Goal: Information Seeking & Learning: Check status

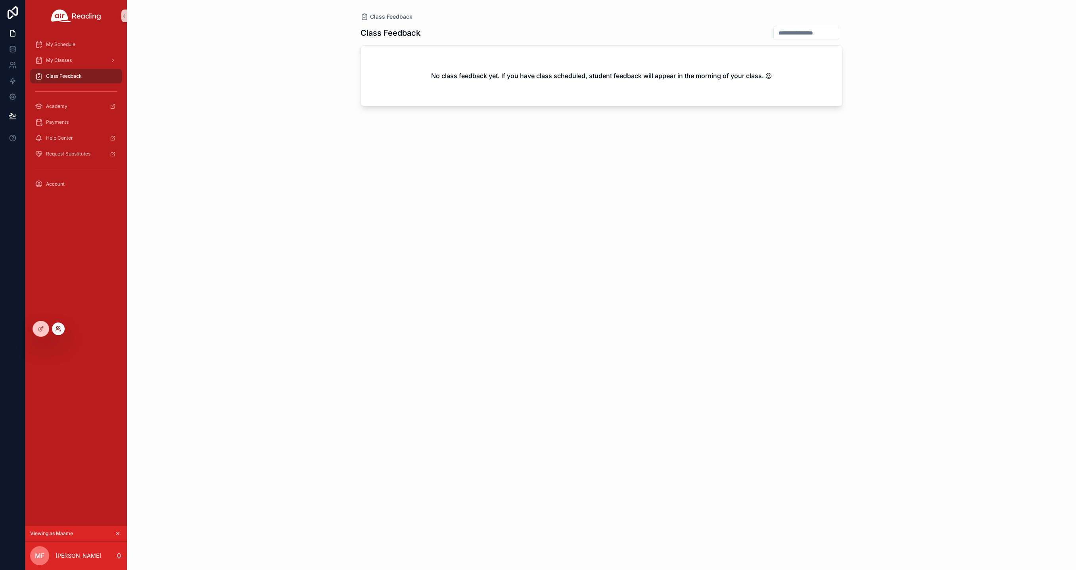
click at [57, 328] on icon at bounding box center [58, 329] width 6 height 6
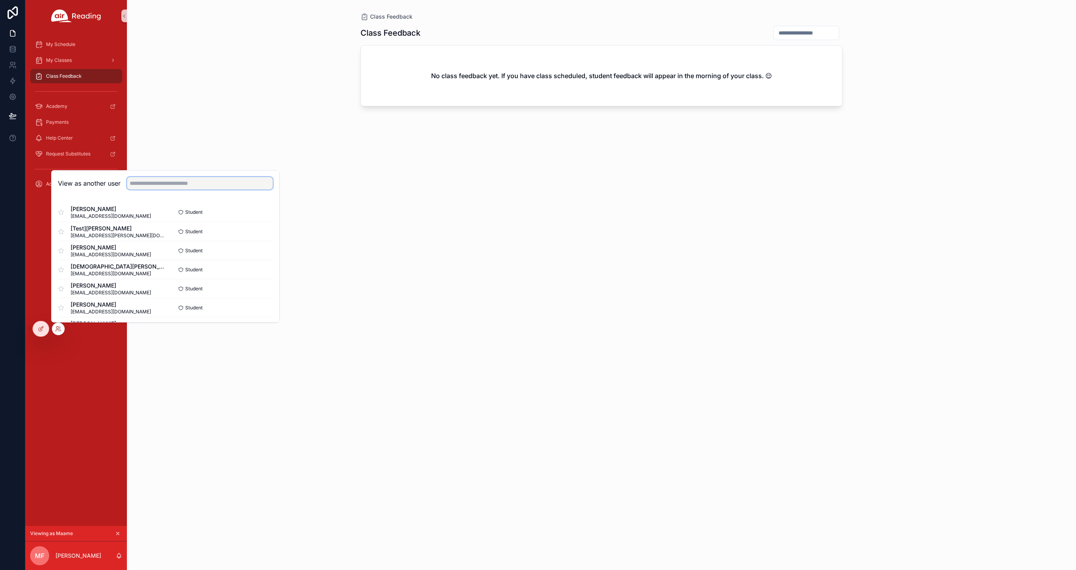
click at [170, 185] on input "text" at bounding box center [200, 183] width 146 height 13
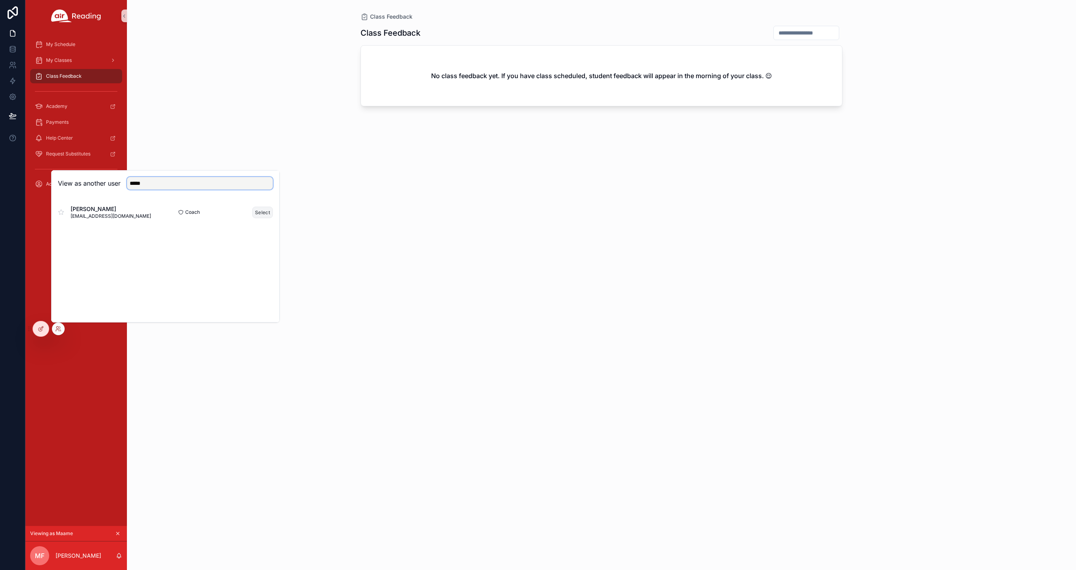
type input "*****"
click at [258, 211] on button "Select" at bounding box center [262, 213] width 21 height 12
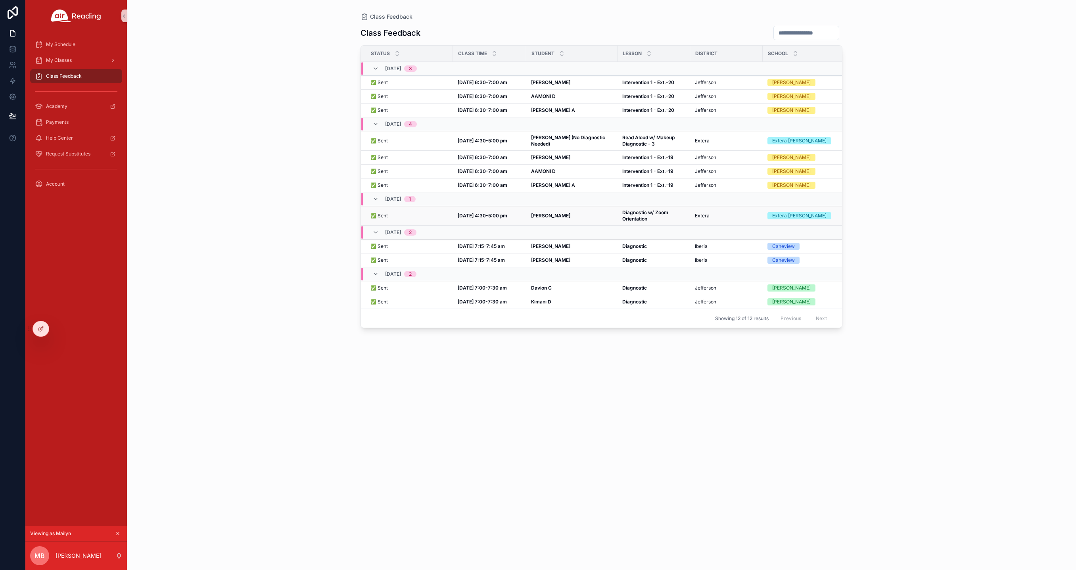
click at [548, 215] on strong "Kassandra D" at bounding box center [550, 216] width 39 height 6
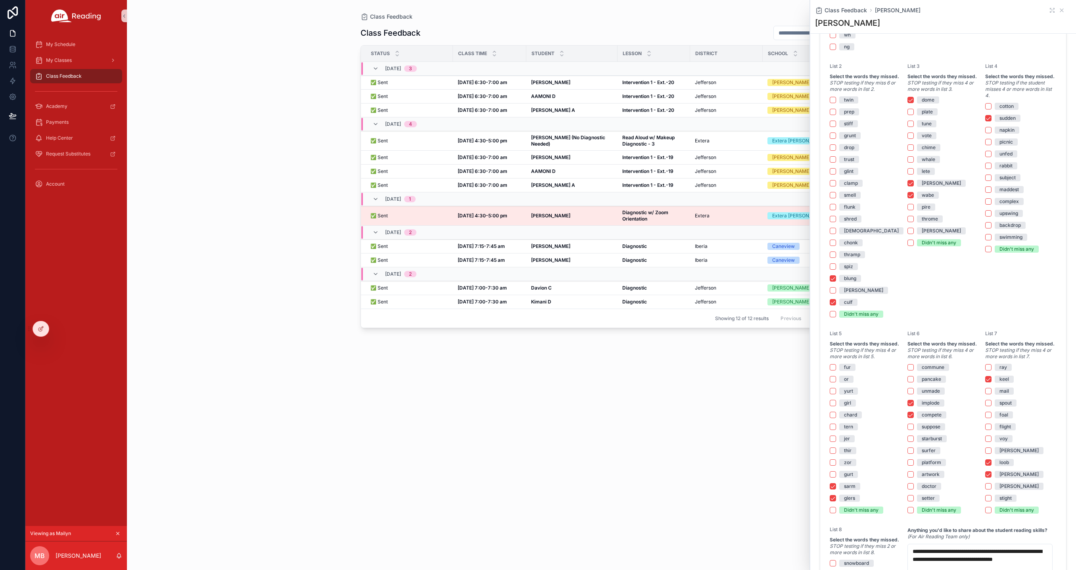
scroll to position [969, 0]
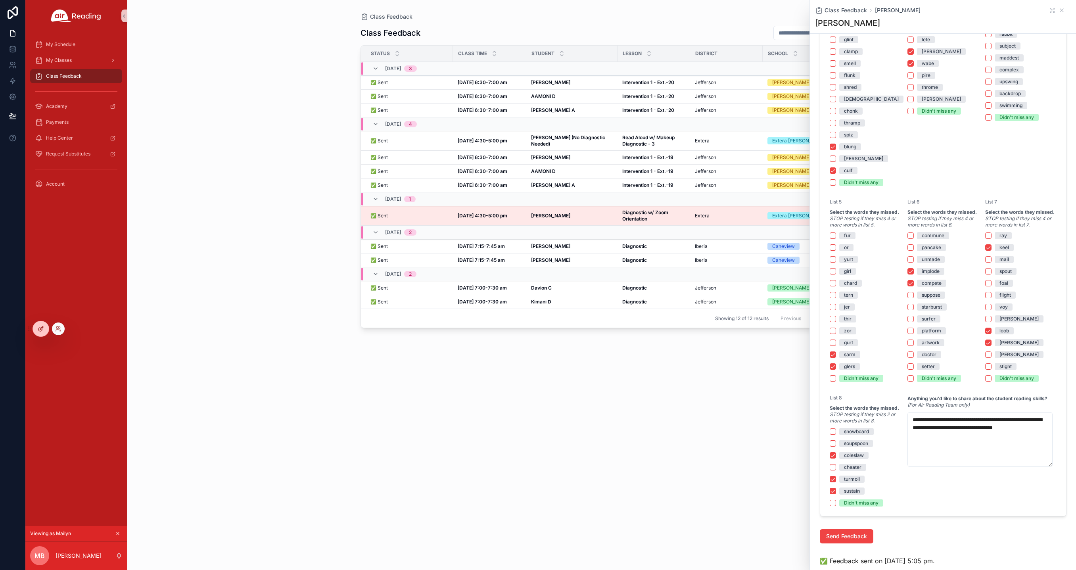
click at [43, 332] on icon at bounding box center [41, 329] width 6 height 6
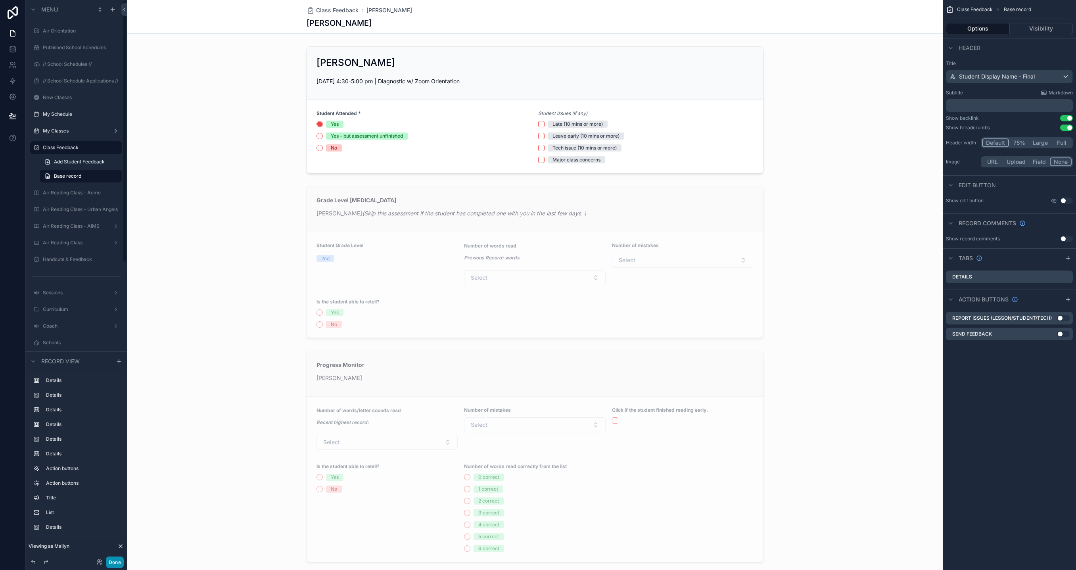
click at [119, 562] on button "Done" at bounding box center [115, 563] width 18 height 12
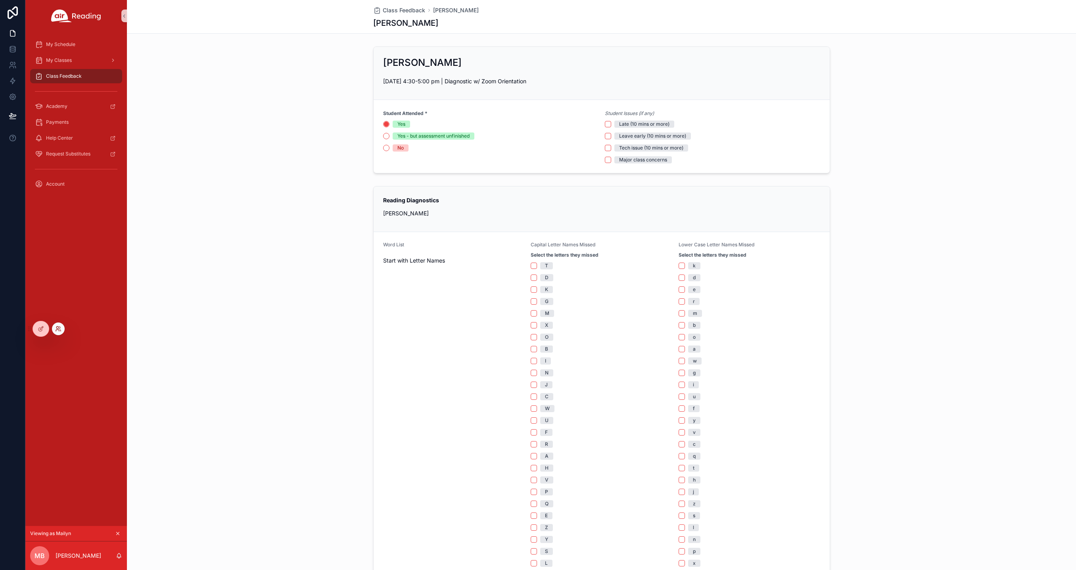
click at [59, 331] on icon at bounding box center [58, 329] width 6 height 6
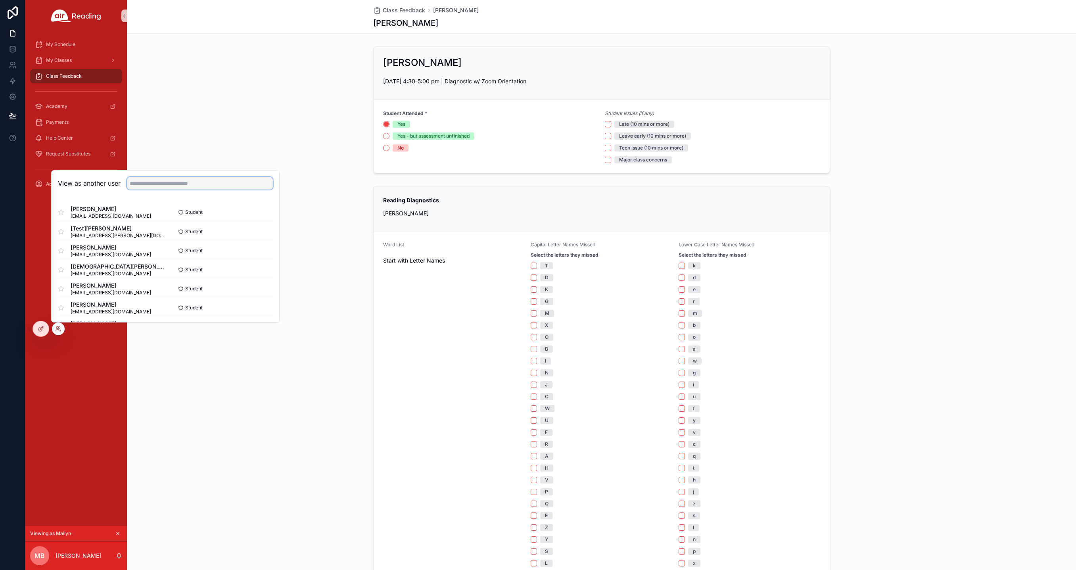
click at [151, 182] on input "text" at bounding box center [200, 183] width 146 height 13
type input "*****"
click at [253, 287] on button "Select" at bounding box center [262, 289] width 21 height 12
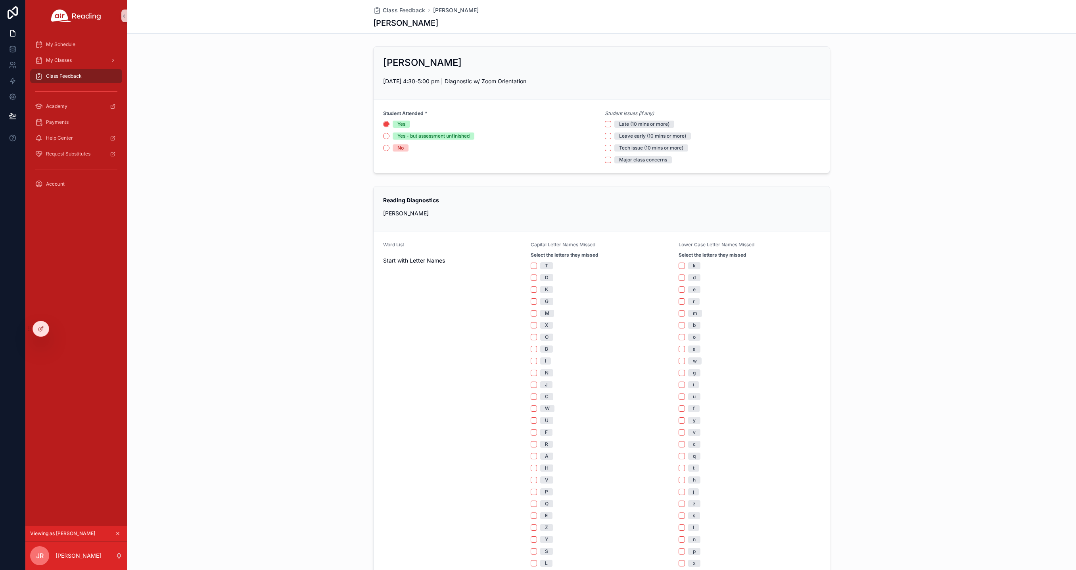
click at [57, 75] on span "Class Feedback" at bounding box center [64, 76] width 36 height 6
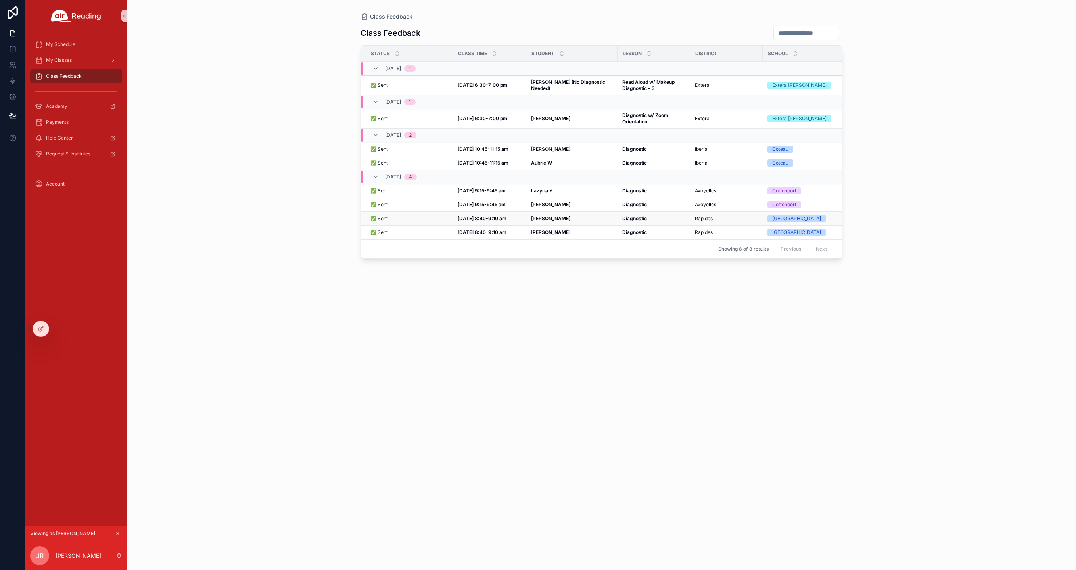
click at [553, 221] on strong "Cameron C" at bounding box center [550, 218] width 39 height 6
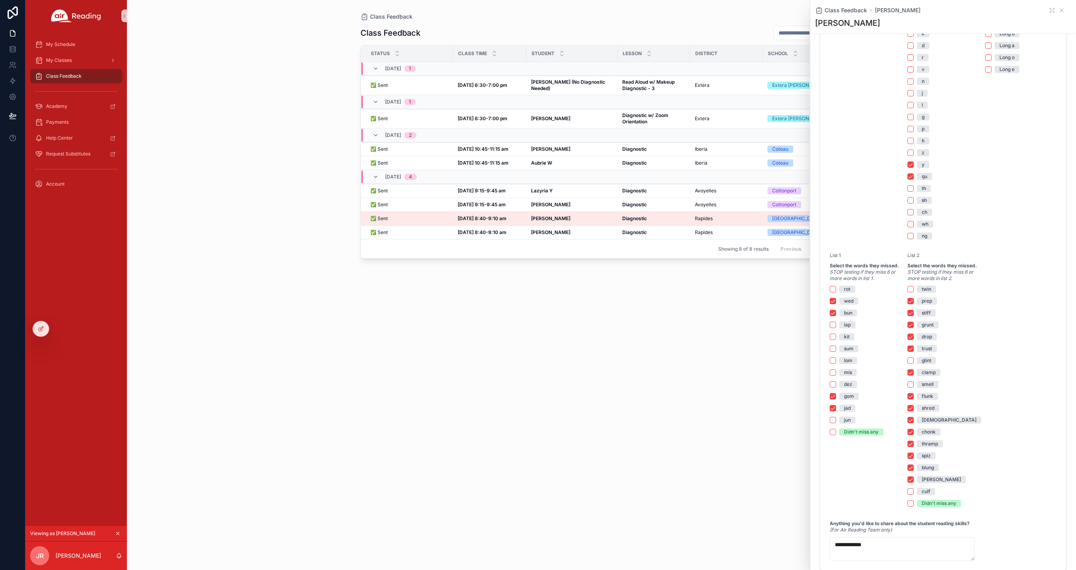
scroll to position [422, 0]
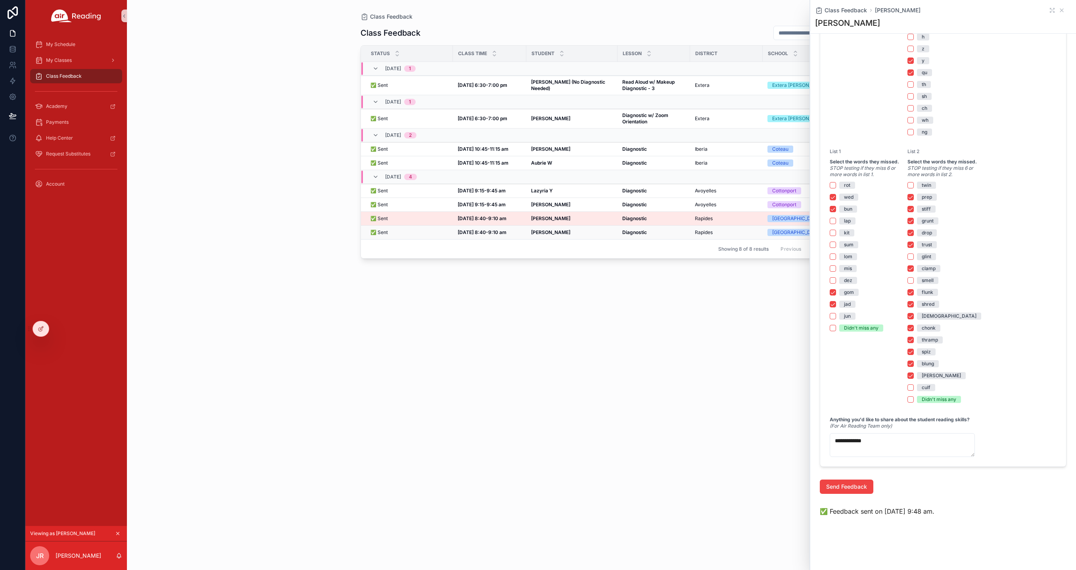
click at [548, 231] on strong "Addison P" at bounding box center [550, 232] width 39 height 6
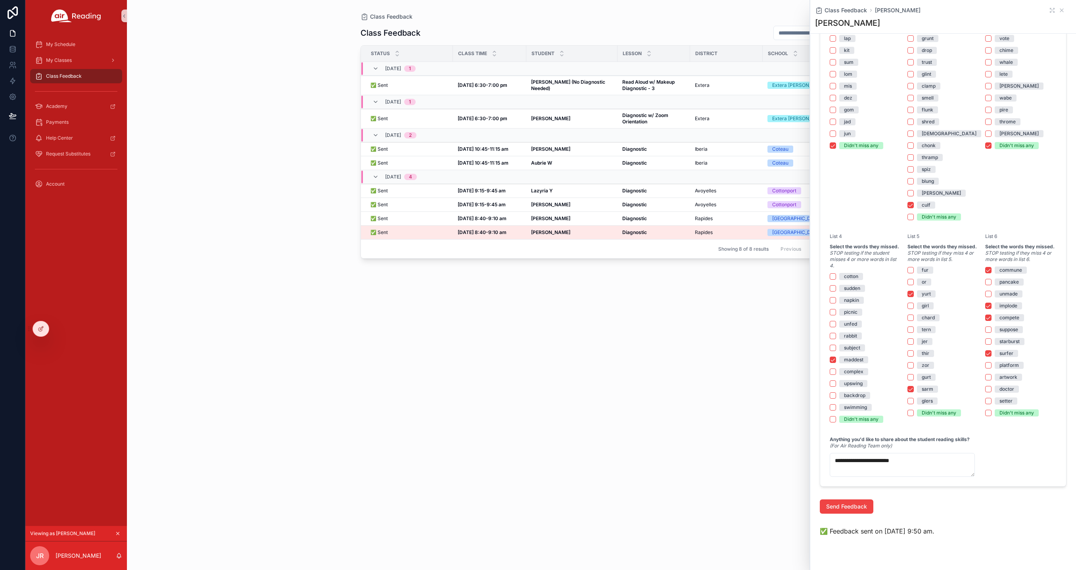
scroll to position [613, 0]
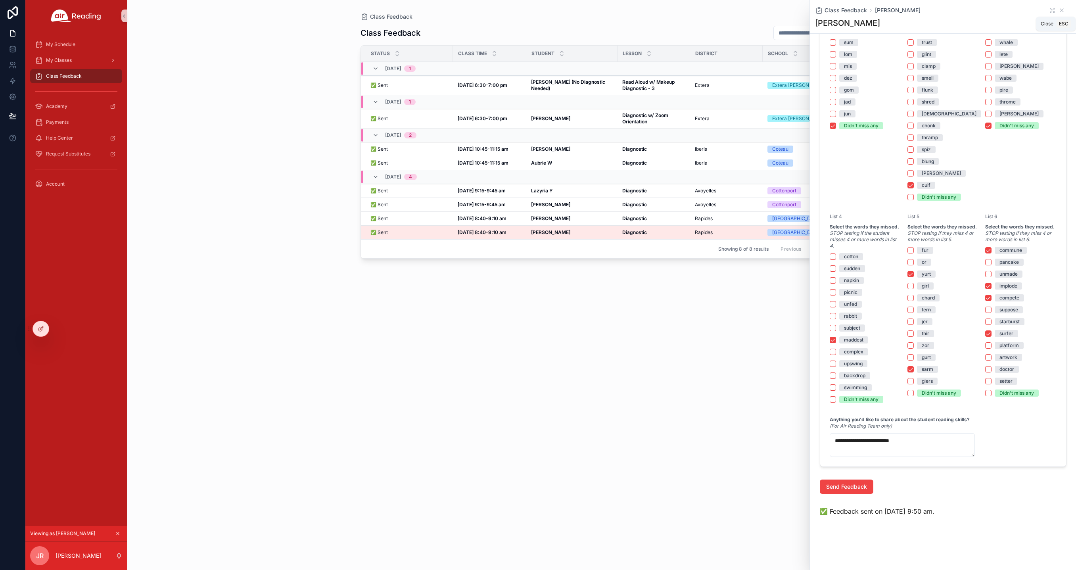
click at [1059, 10] on icon "scrollable content" at bounding box center [1062, 10] width 6 height 6
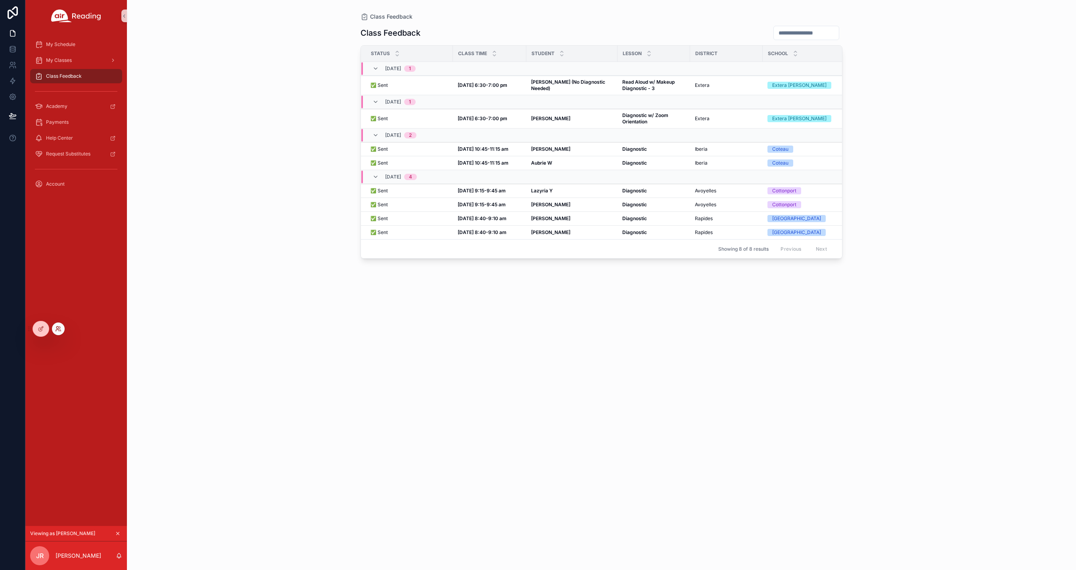
click at [61, 328] on icon at bounding box center [58, 329] width 6 height 6
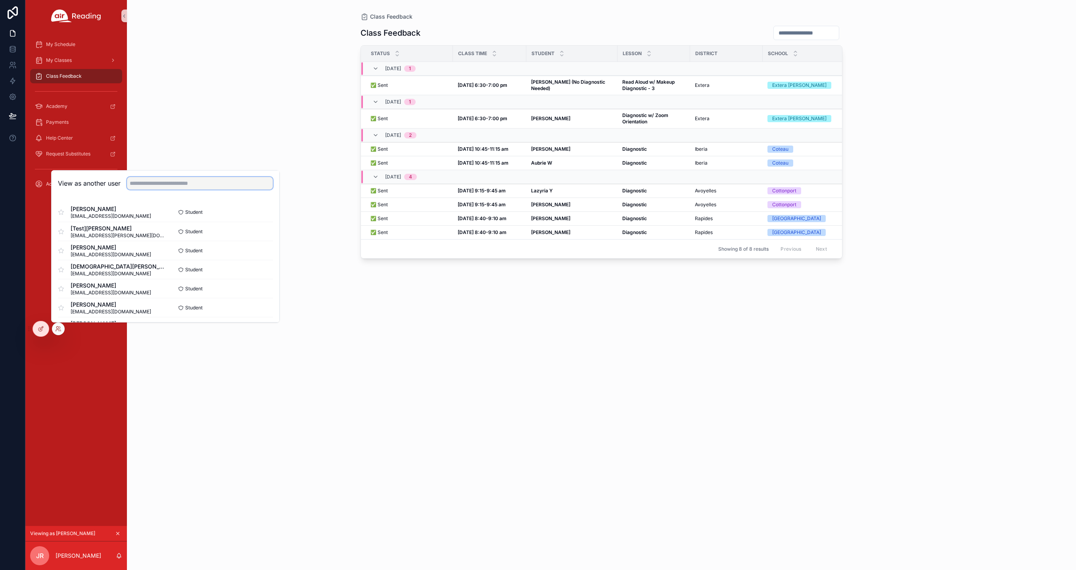
click at [170, 179] on input "text" at bounding box center [200, 183] width 146 height 13
type input "***"
click at [253, 268] on button "Select" at bounding box center [262, 270] width 21 height 12
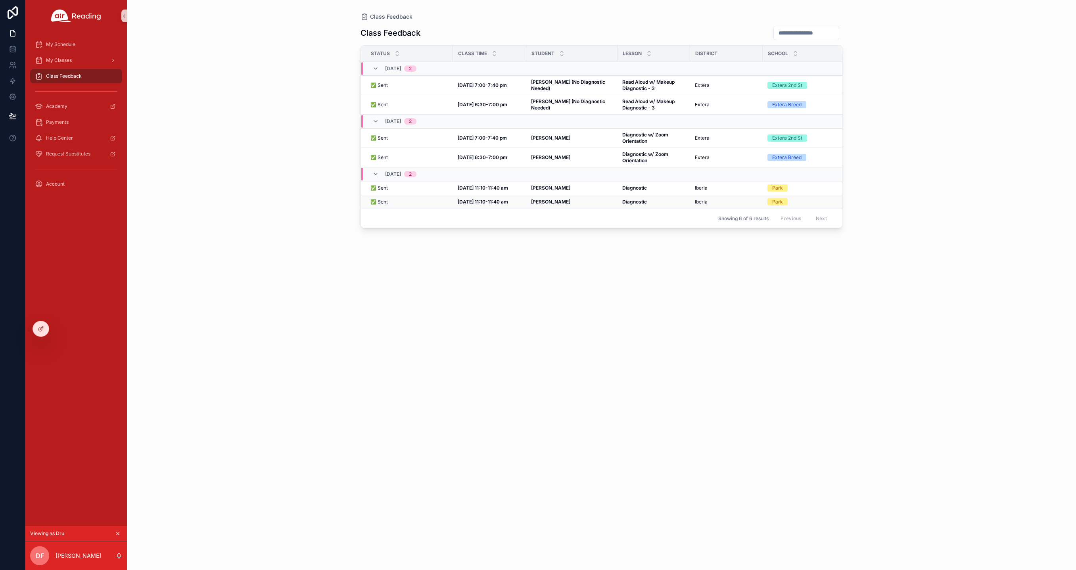
click at [548, 201] on strong "[PERSON_NAME]" at bounding box center [550, 202] width 39 height 6
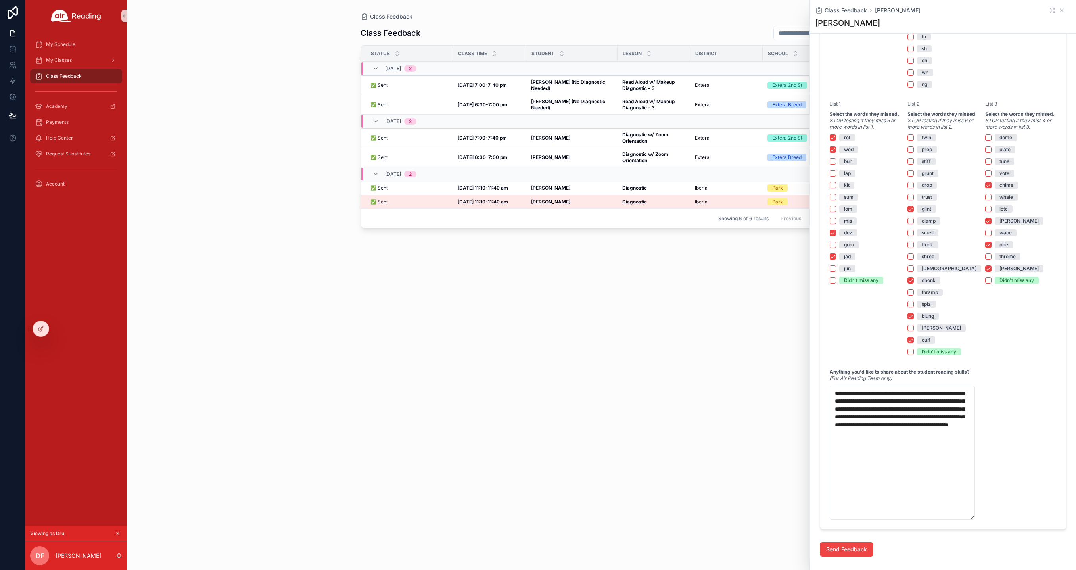
scroll to position [519, 0]
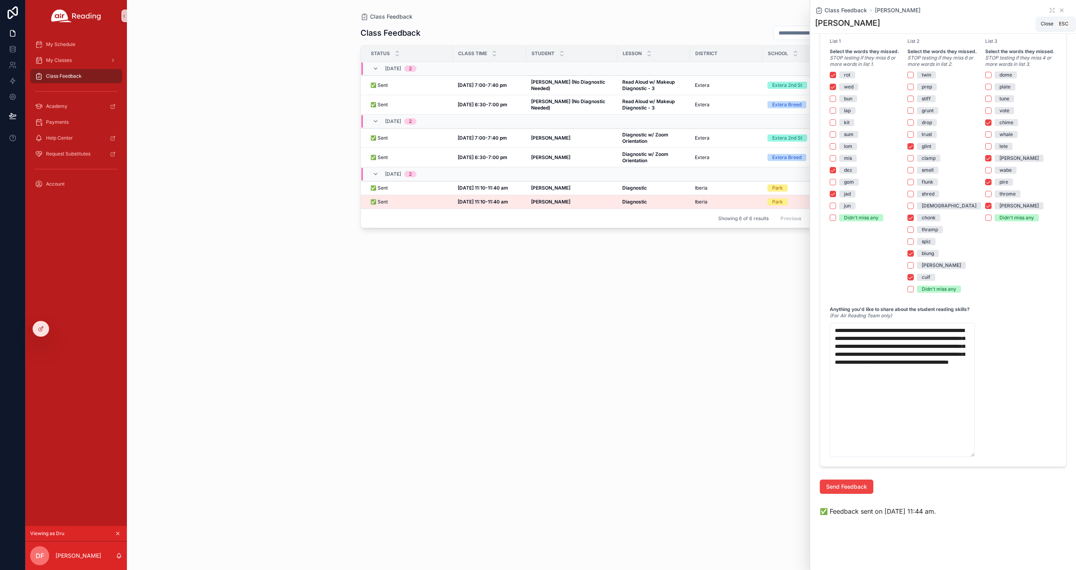
click at [1060, 11] on icon "scrollable content" at bounding box center [1061, 10] width 3 height 3
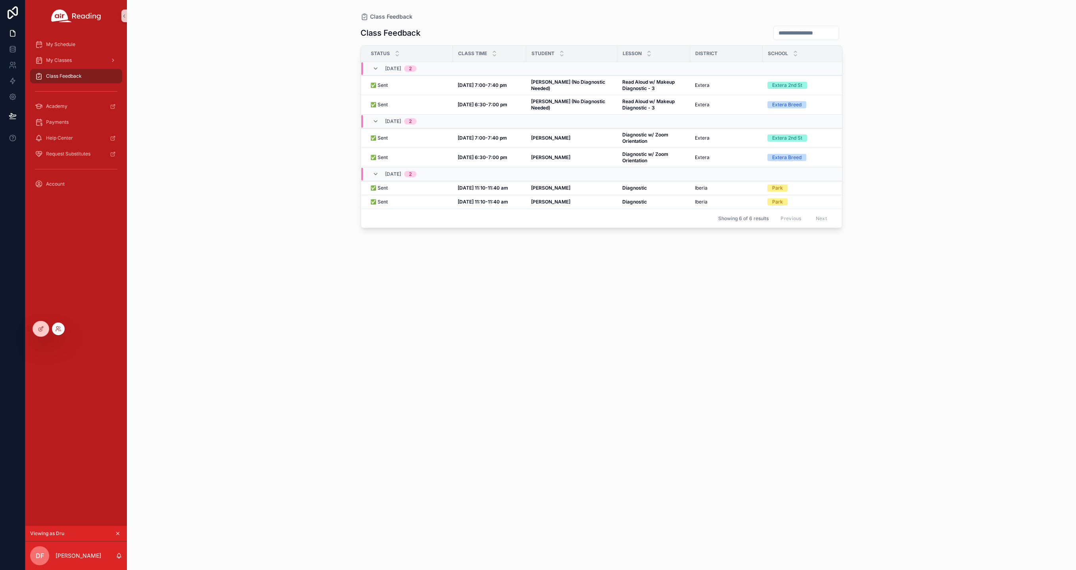
click at [62, 330] on div at bounding box center [58, 329] width 13 height 13
click at [62, 328] on div at bounding box center [58, 329] width 13 height 13
click at [58, 330] on icon at bounding box center [57, 331] width 3 height 2
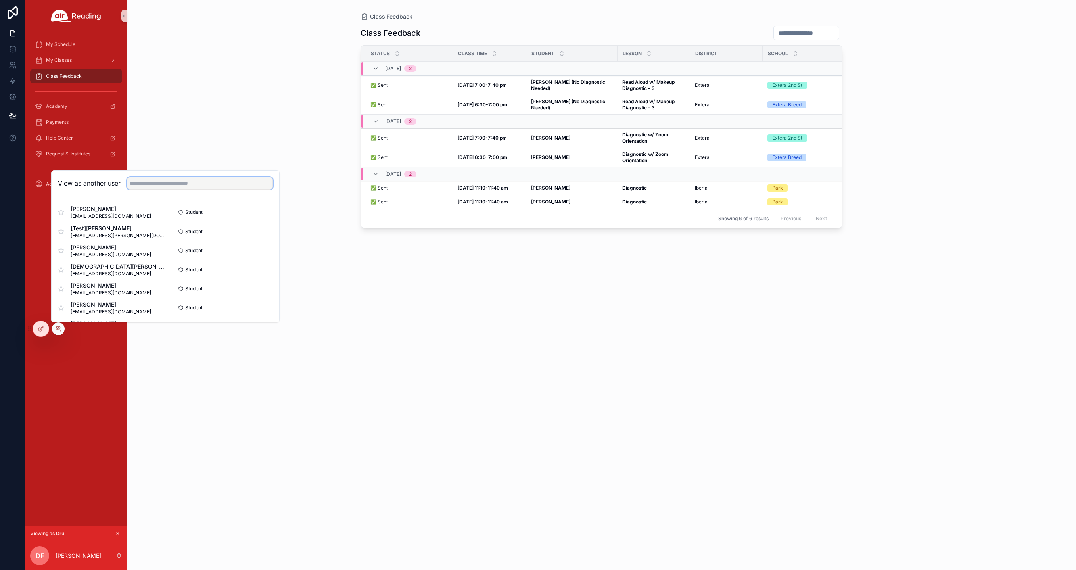
click at [206, 183] on input "text" at bounding box center [200, 183] width 146 height 13
type input "*******"
click at [260, 210] on button "Select" at bounding box center [262, 213] width 21 height 12
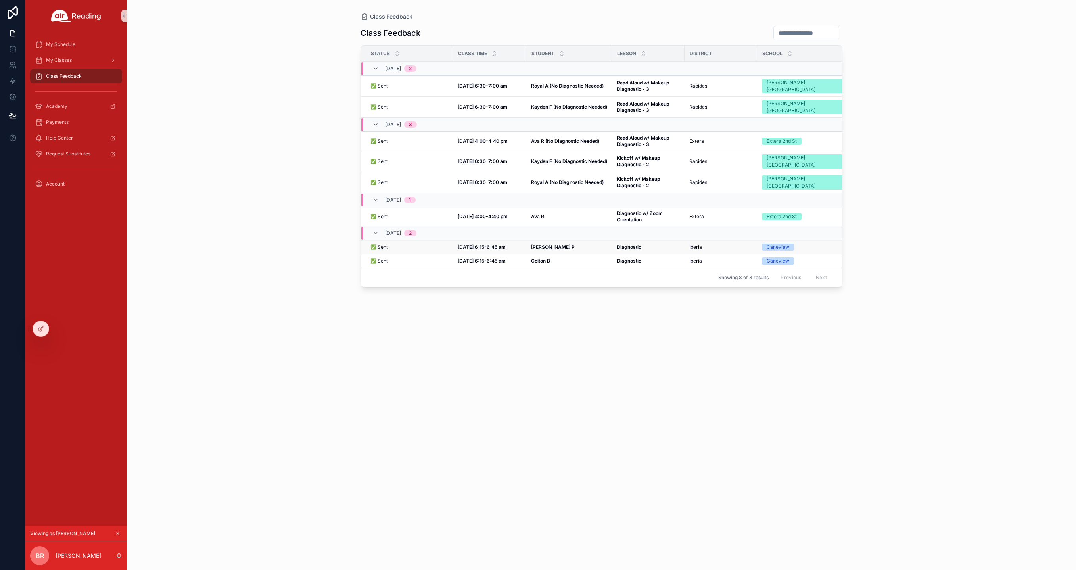
click at [547, 244] on strong "[PERSON_NAME] P" at bounding box center [553, 247] width 44 height 6
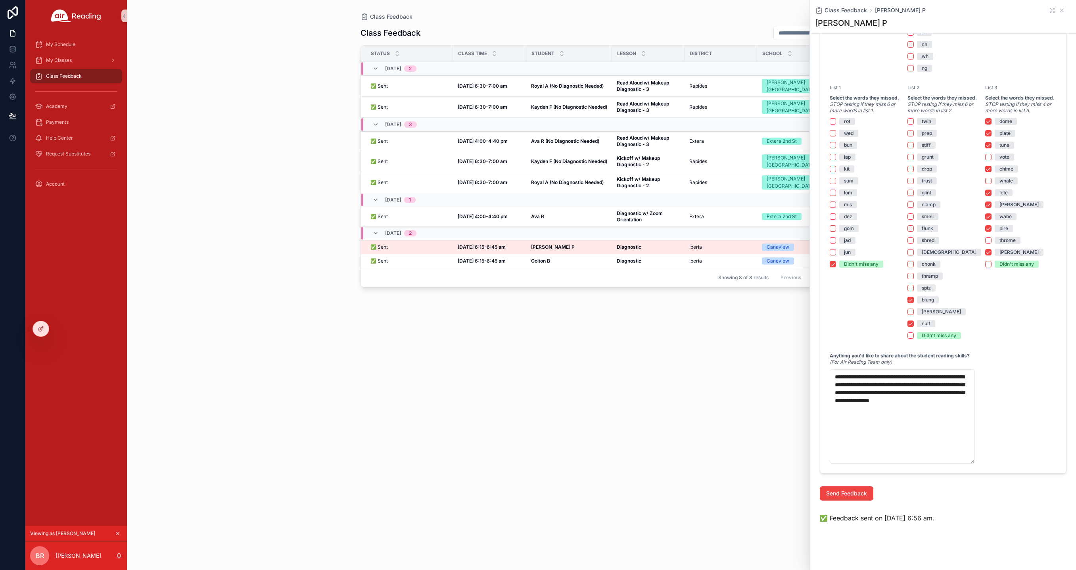
scroll to position [484, 0]
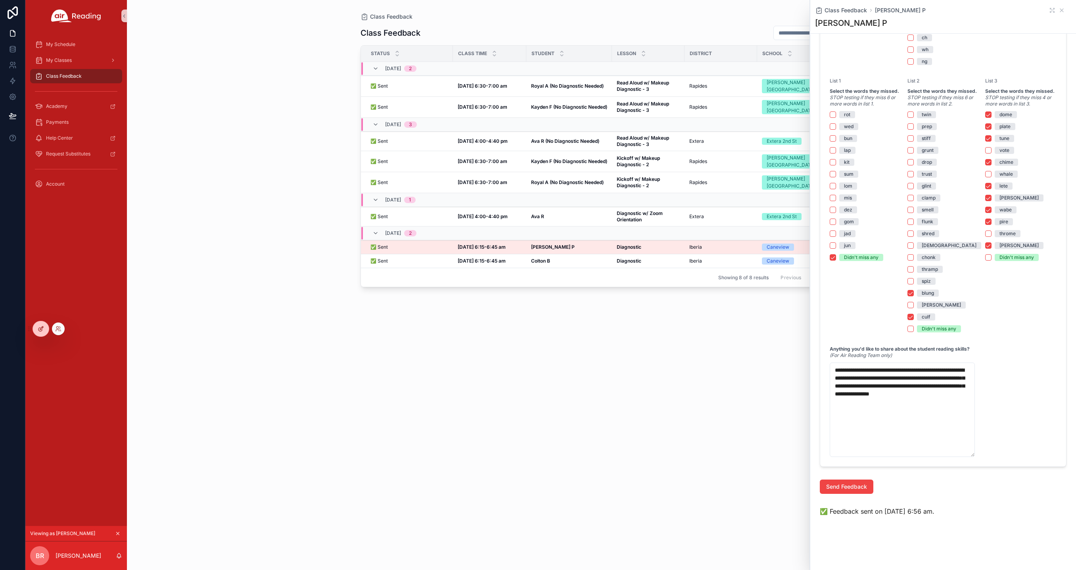
click at [44, 328] on div at bounding box center [41, 328] width 16 height 15
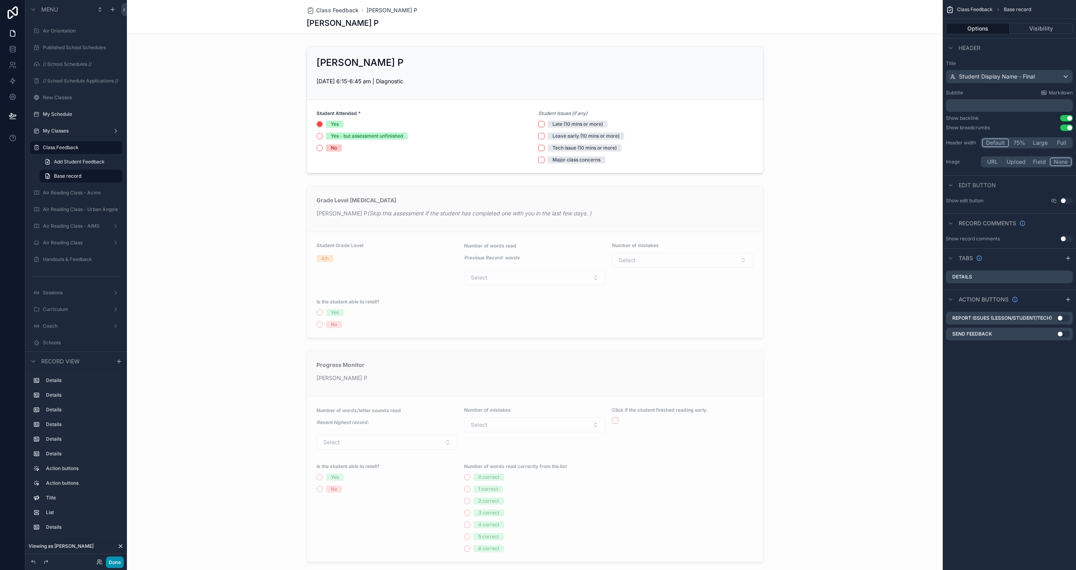
click at [118, 561] on button "Done" at bounding box center [115, 563] width 18 height 12
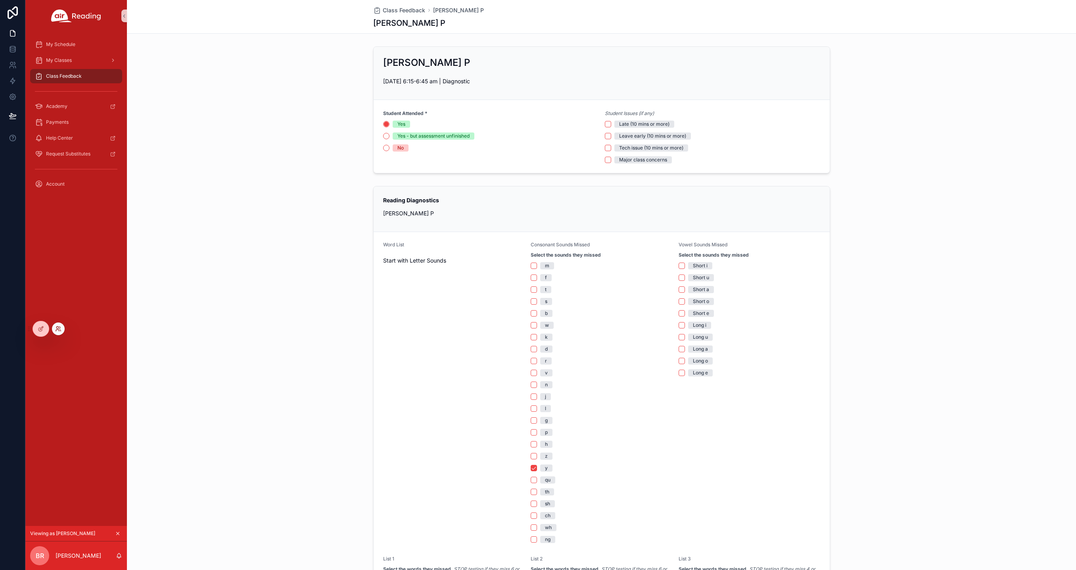
click at [57, 328] on icon at bounding box center [58, 329] width 6 height 6
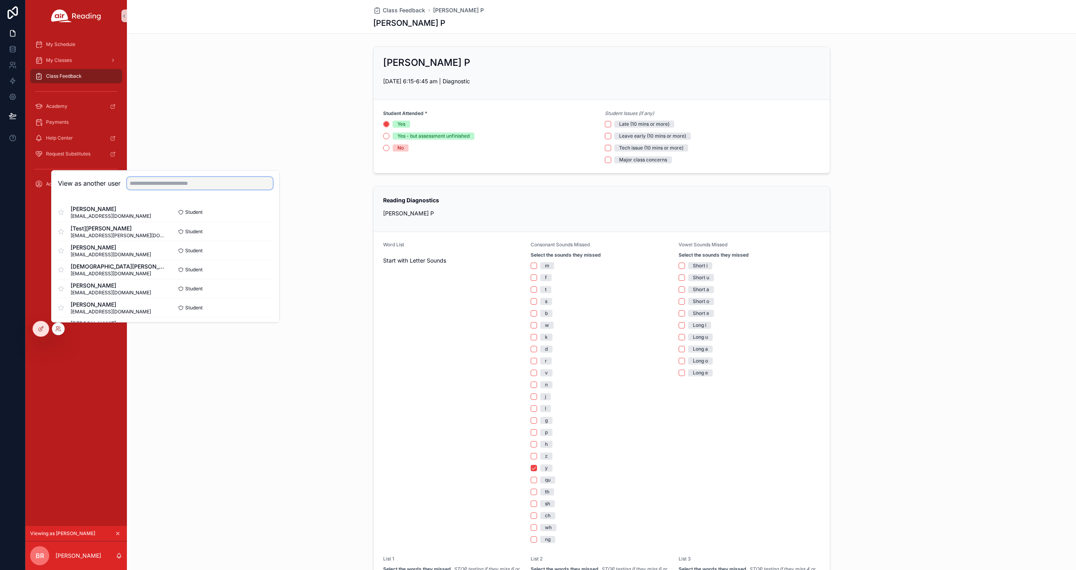
drag, startPoint x: 232, startPoint y: 184, endPoint x: 238, endPoint y: 183, distance: 6.4
click at [232, 185] on input "text" at bounding box center [200, 183] width 146 height 13
type input "****"
click at [258, 305] on button "Select" at bounding box center [262, 308] width 21 height 12
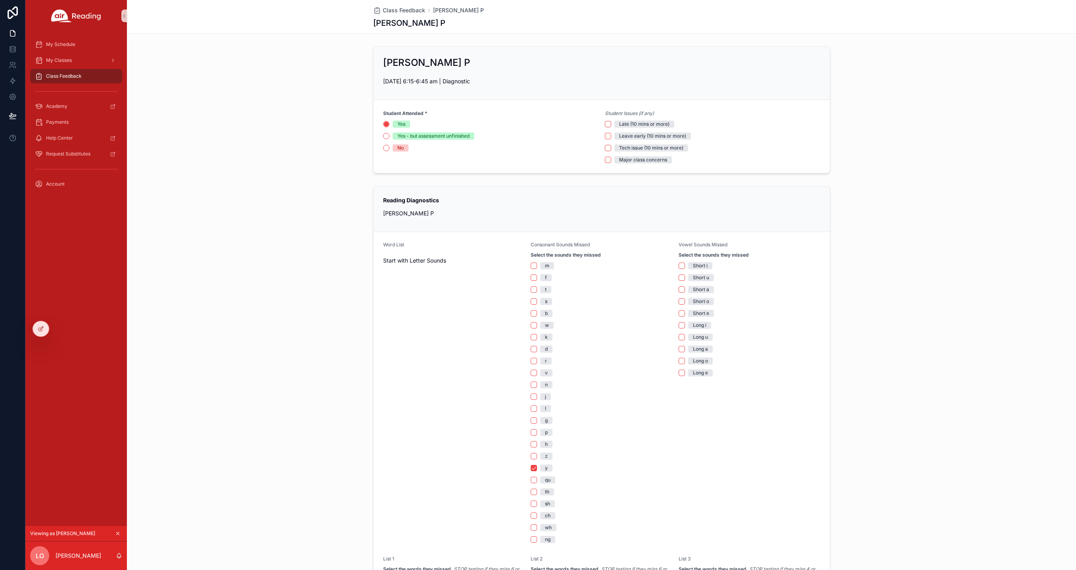
click at [76, 77] on span "Class Feedback" at bounding box center [64, 76] width 36 height 6
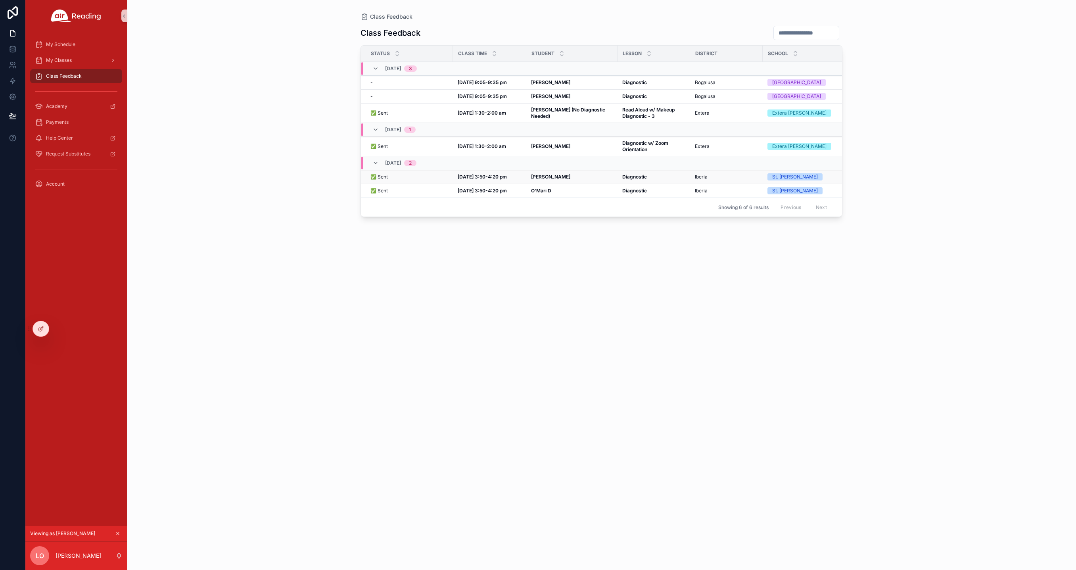
click at [574, 177] on div "[PERSON_NAME] L [PERSON_NAME] L" at bounding box center [572, 177] width 82 height 6
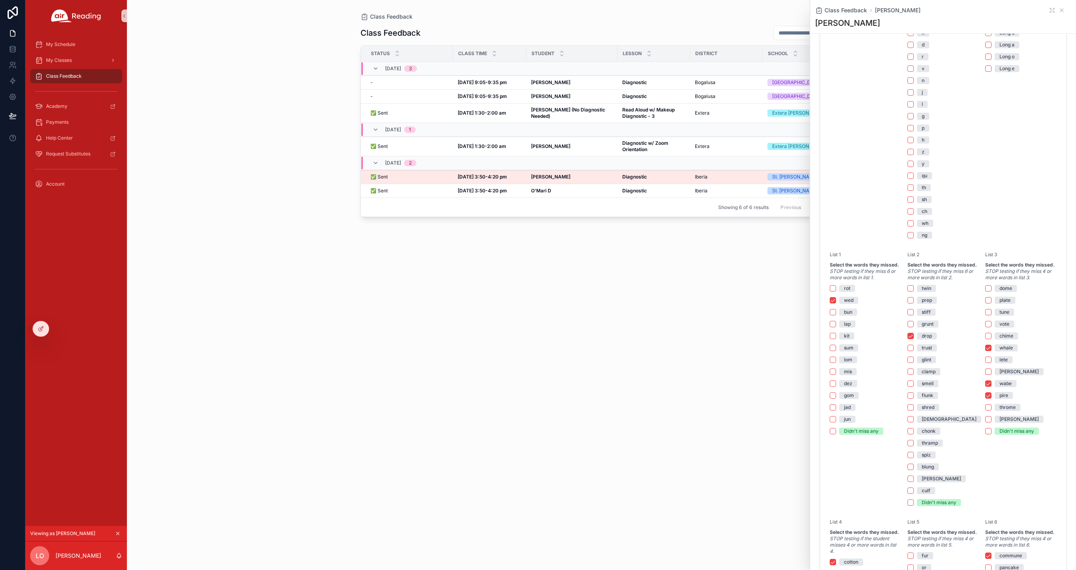
scroll to position [522, 0]
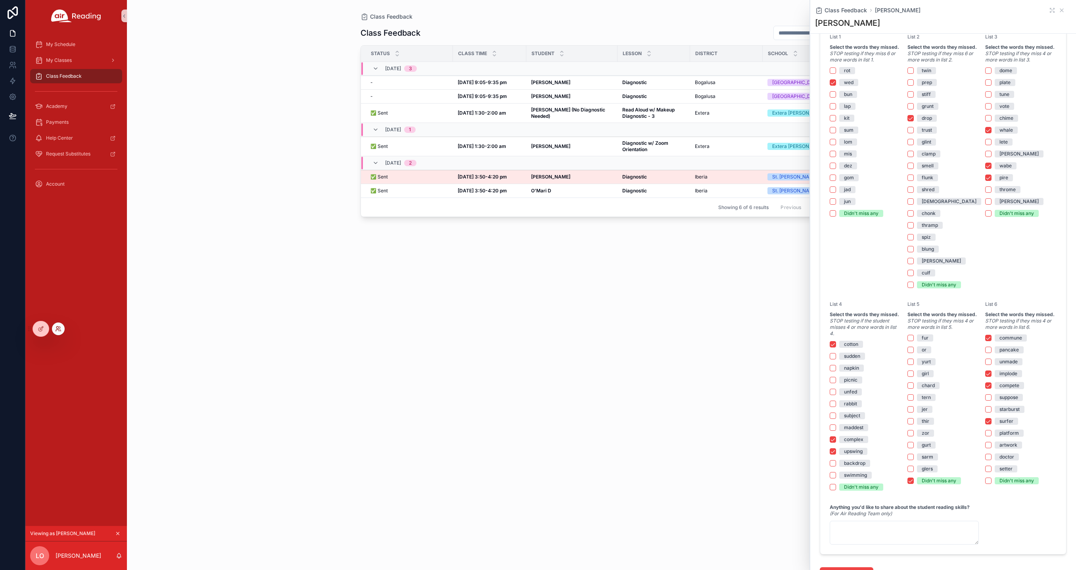
click at [56, 331] on icon at bounding box center [57, 331] width 3 height 2
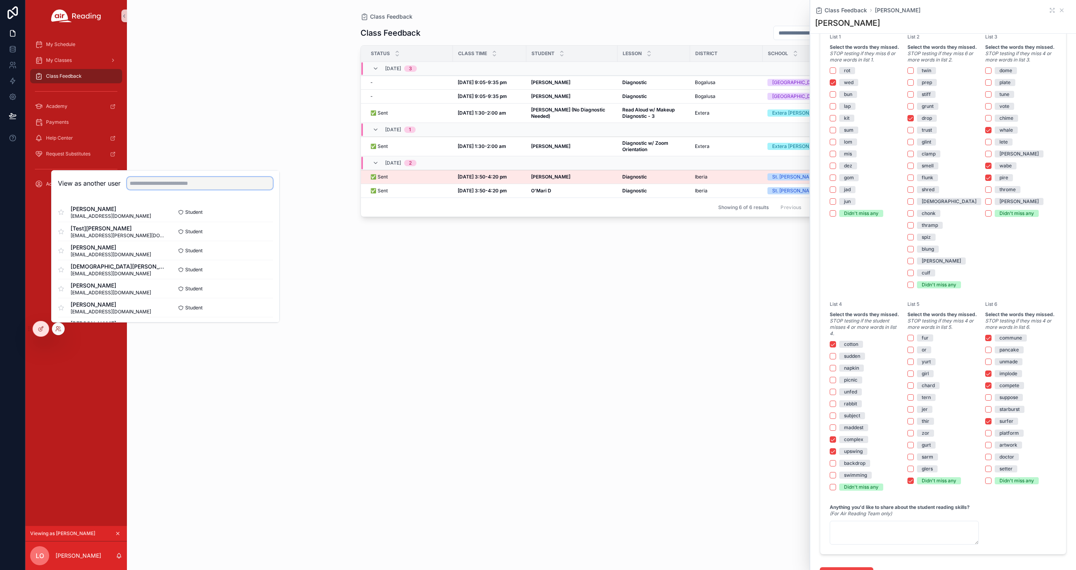
click at [163, 186] on input "text" at bounding box center [200, 183] width 146 height 13
type input "********"
click at [253, 229] on button "Select" at bounding box center [262, 232] width 21 height 12
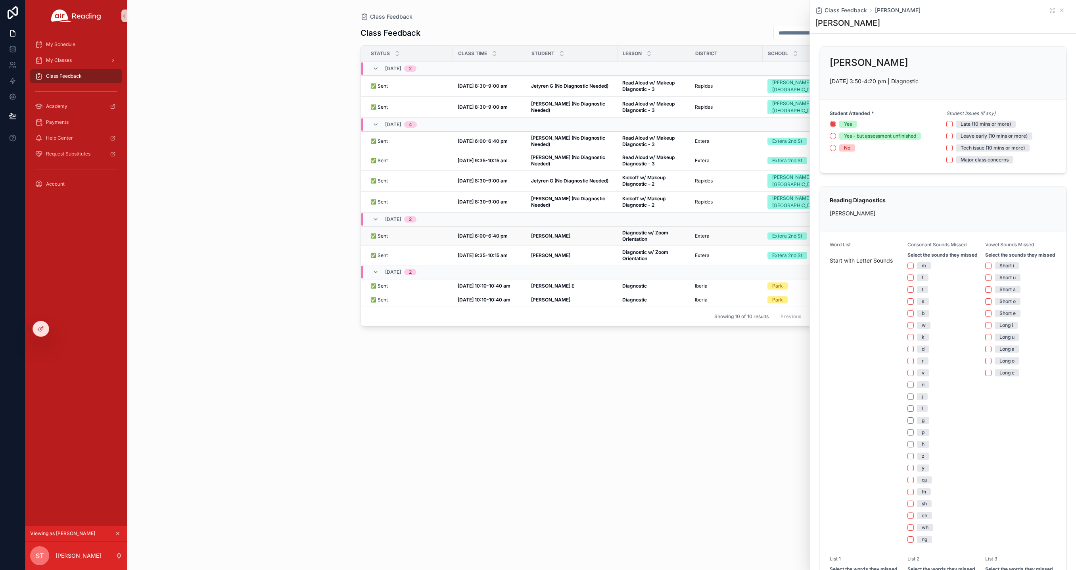
click at [540, 233] on strong "Martha N" at bounding box center [550, 236] width 39 height 6
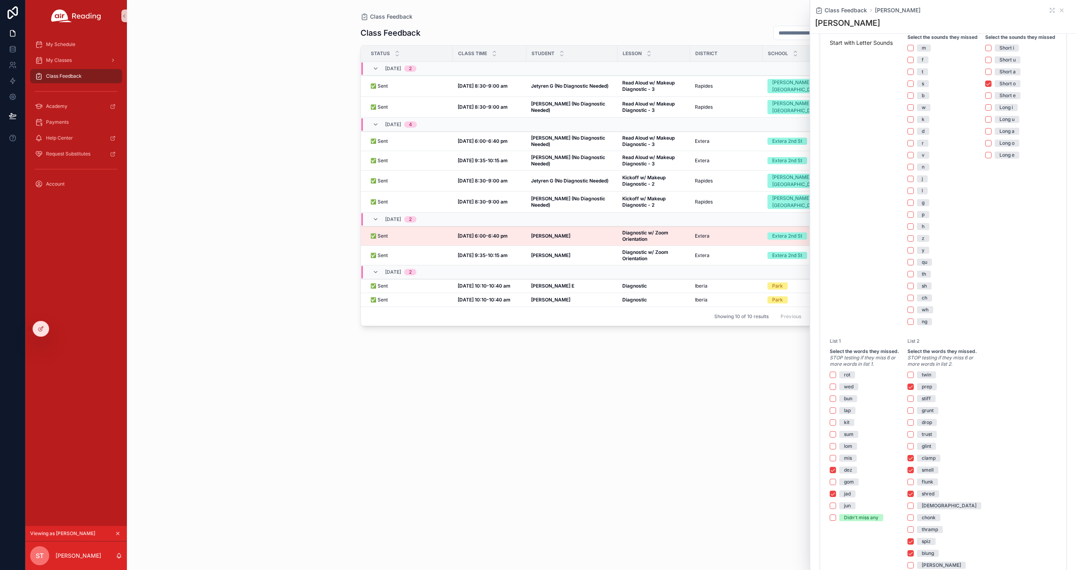
scroll to position [414, 0]
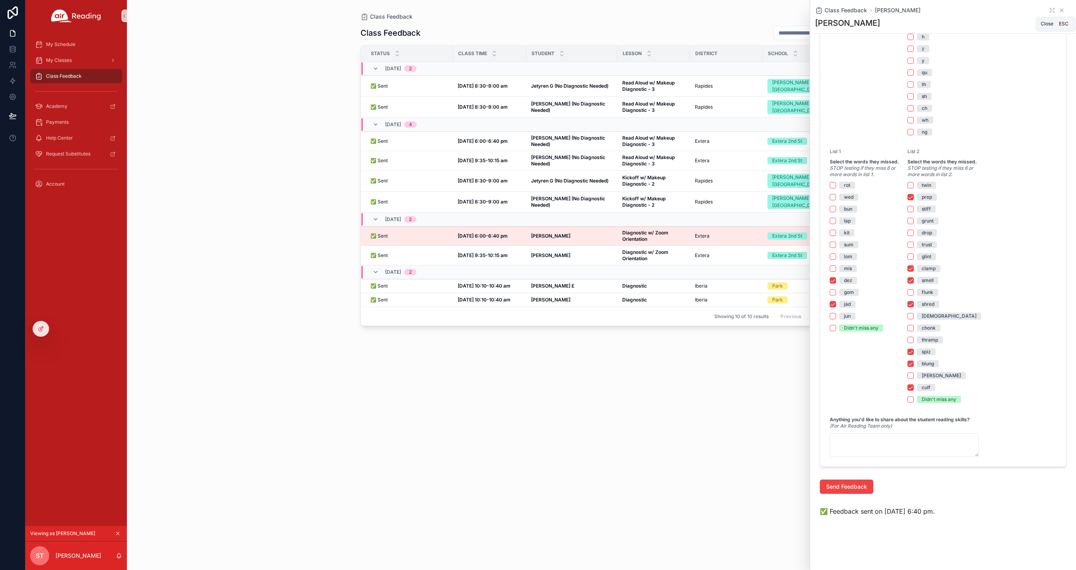
click at [1059, 10] on icon "scrollable content" at bounding box center [1062, 10] width 6 height 6
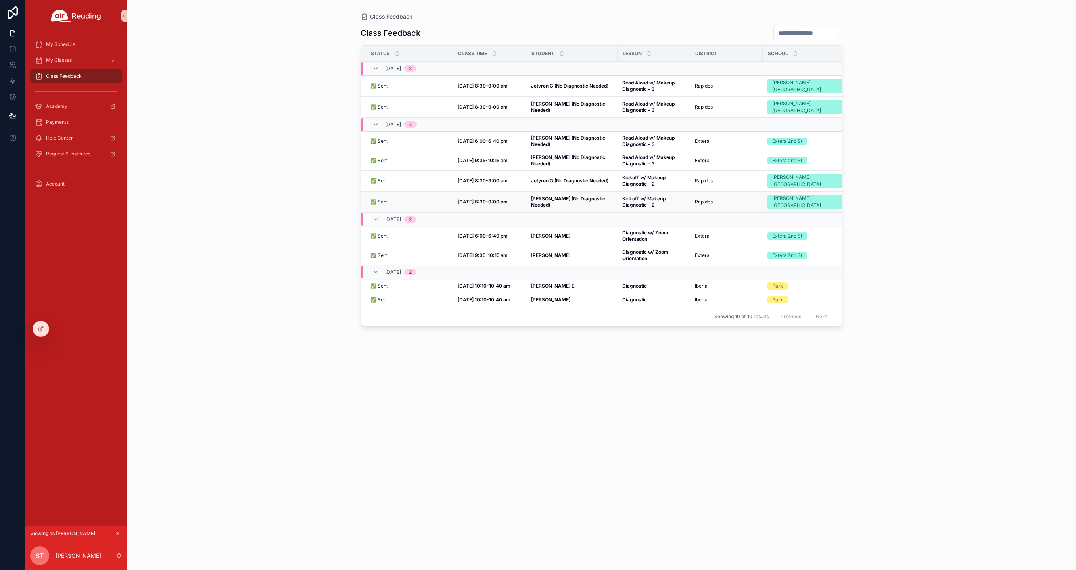
click at [556, 196] on strong "[PERSON_NAME] (No Diagnostic Needed)" at bounding box center [568, 202] width 75 height 12
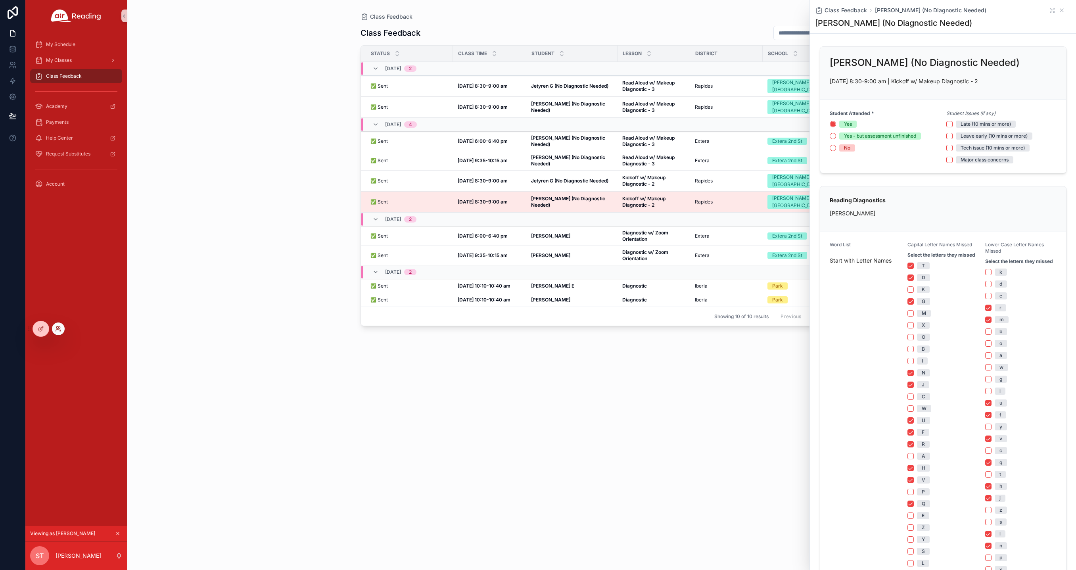
click at [59, 330] on icon at bounding box center [58, 329] width 6 height 6
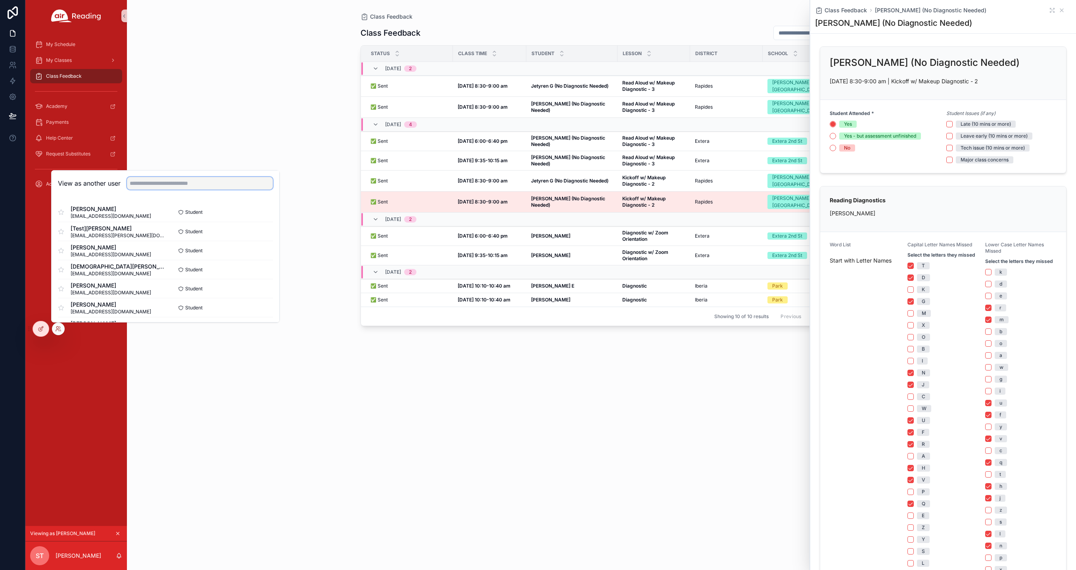
click at [141, 183] on input "text" at bounding box center [200, 183] width 146 height 13
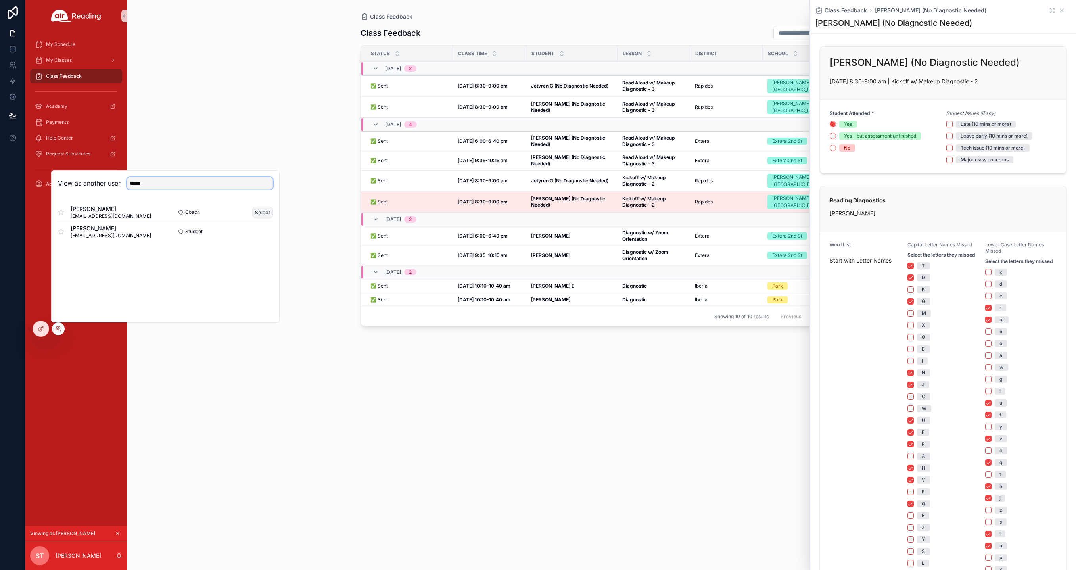
type input "*****"
click at [260, 211] on button "Select" at bounding box center [262, 213] width 21 height 12
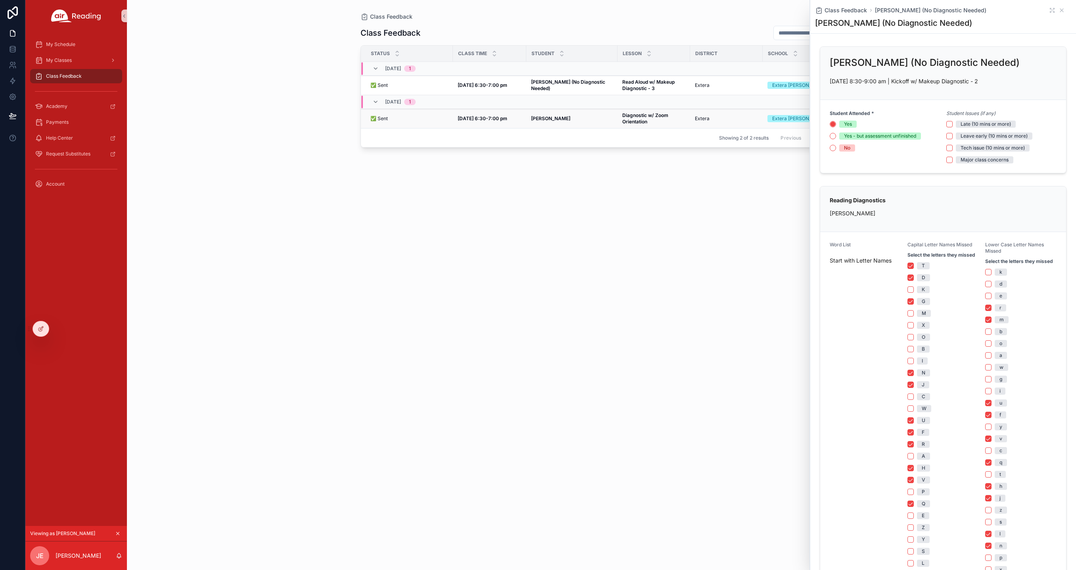
click at [538, 120] on strong "[PERSON_NAME]" at bounding box center [550, 118] width 39 height 6
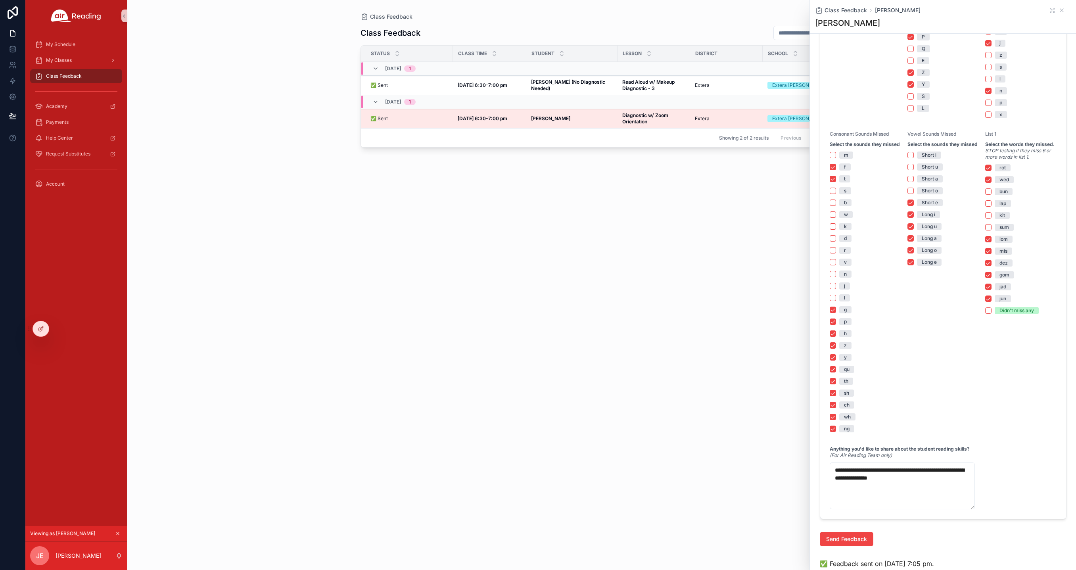
scroll to position [468, 0]
